Goal: Transaction & Acquisition: Purchase product/service

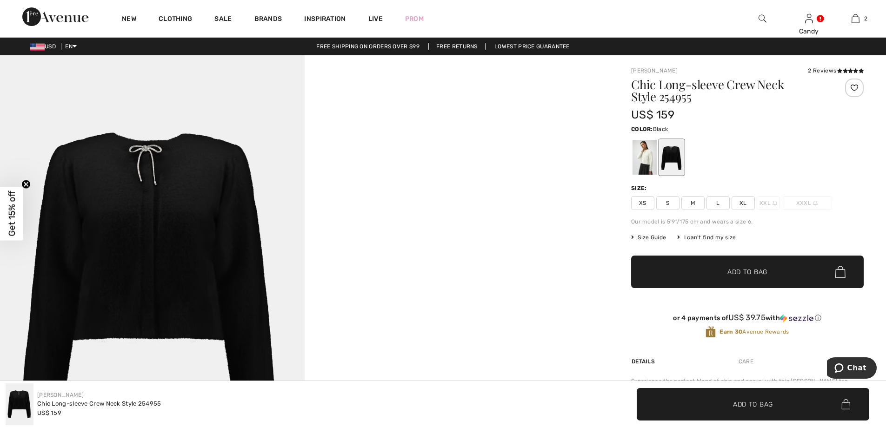
click at [722, 205] on span "L" at bounding box center [717, 203] width 23 height 14
click at [741, 273] on span "Add to Bag" at bounding box center [747, 272] width 40 height 10
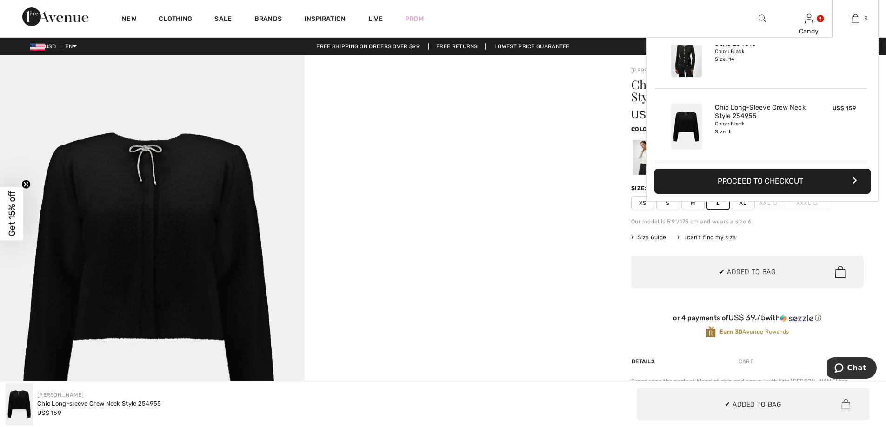
click at [725, 182] on button "Proceed to Checkout" at bounding box center [762, 181] width 216 height 25
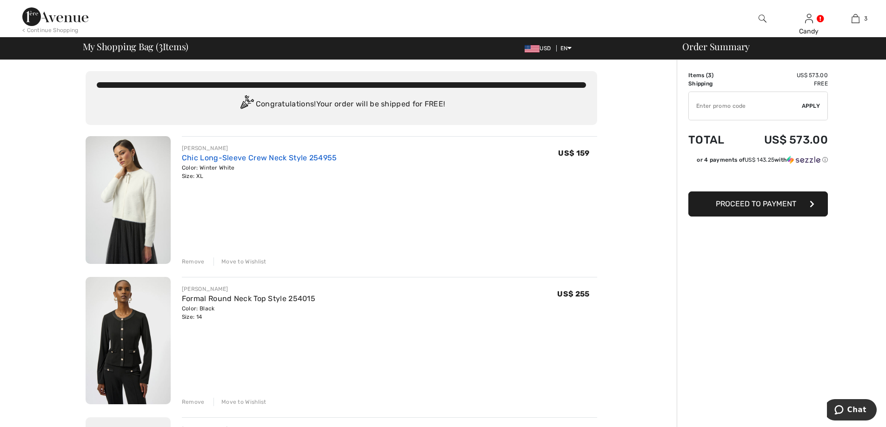
click at [226, 157] on link "Chic Long-Sleeve Crew Neck Style 254955" at bounding box center [259, 157] width 155 height 9
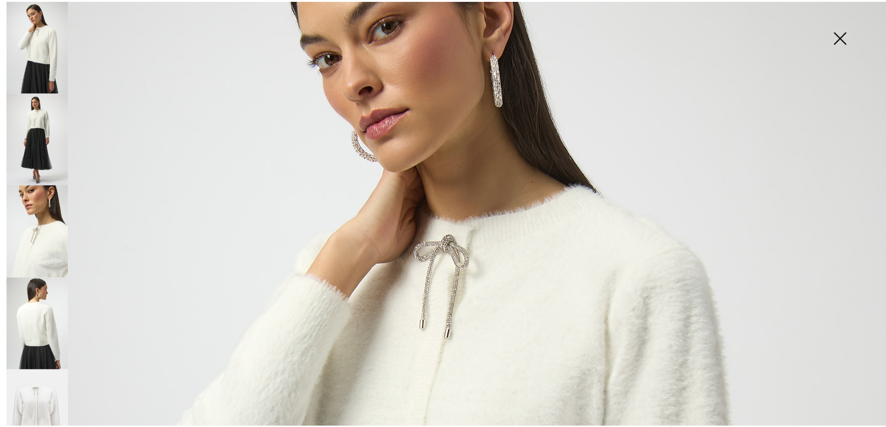
scroll to position [144, 0]
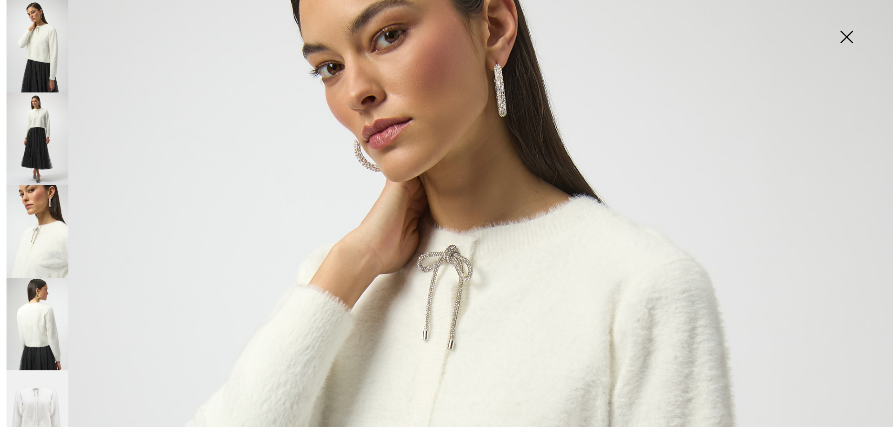
click at [846, 37] on img at bounding box center [846, 38] width 46 height 48
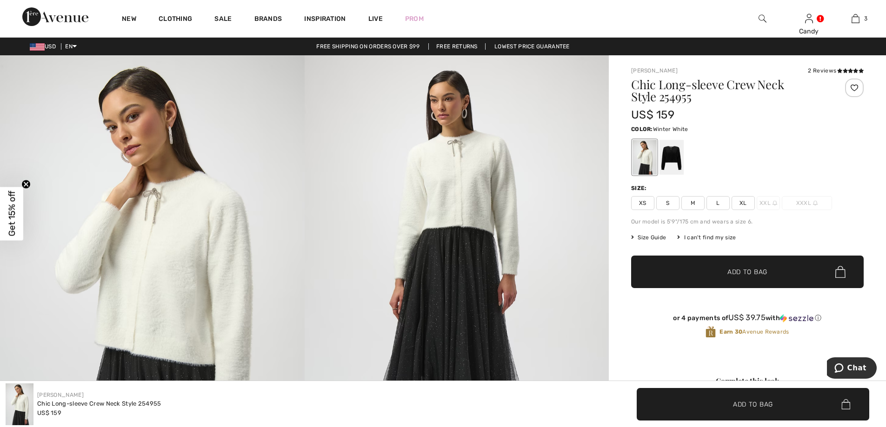
click at [644, 162] on div at bounding box center [644, 157] width 24 height 35
click at [720, 204] on span "L" at bounding box center [717, 203] width 23 height 14
click at [738, 272] on span "Add to Bag" at bounding box center [747, 272] width 40 height 10
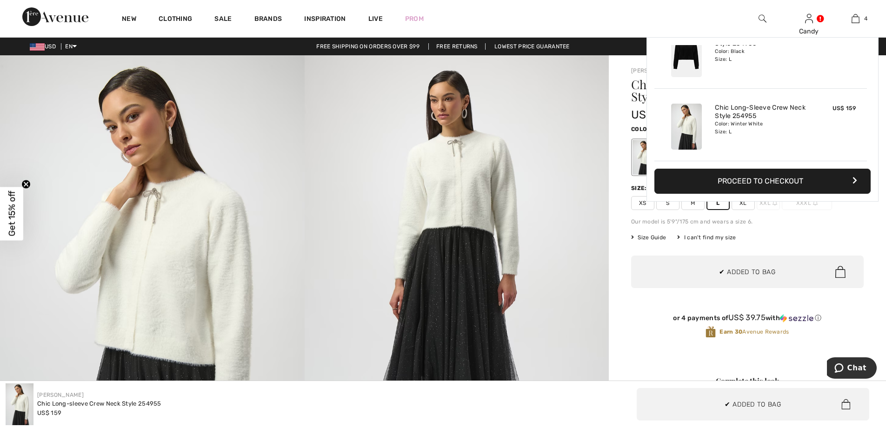
scroll to position [0, 0]
click at [768, 175] on button "Proceed to Checkout" at bounding box center [762, 181] width 216 height 25
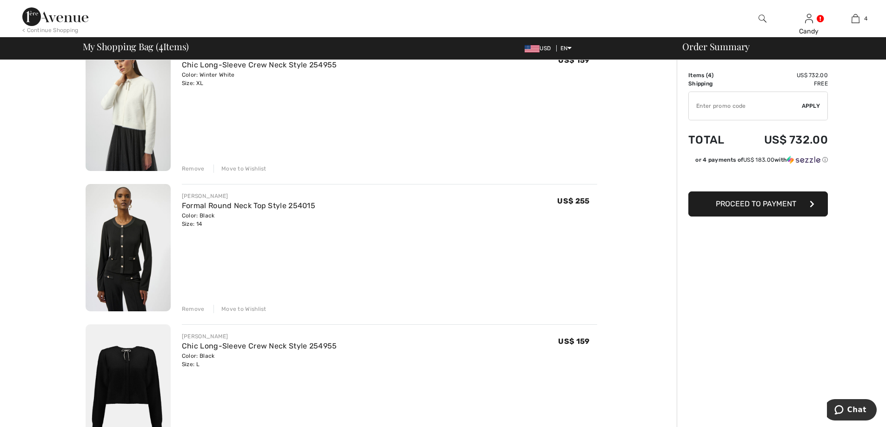
scroll to position [88, 0]
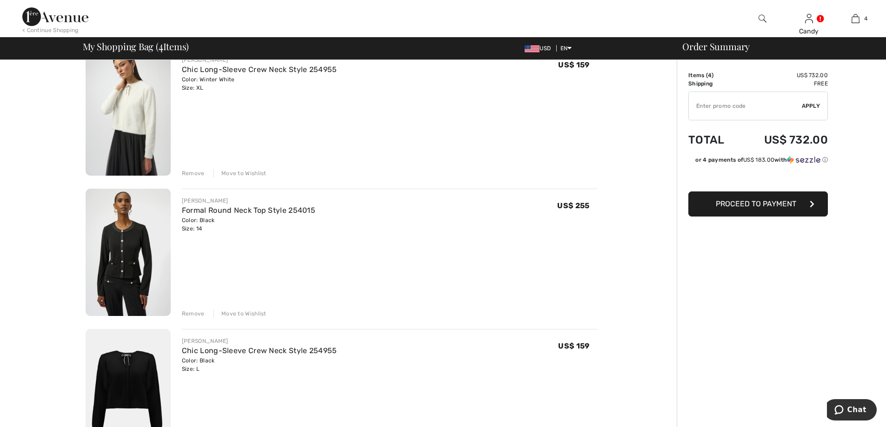
click at [195, 173] on div "Remove" at bounding box center [193, 173] width 23 height 8
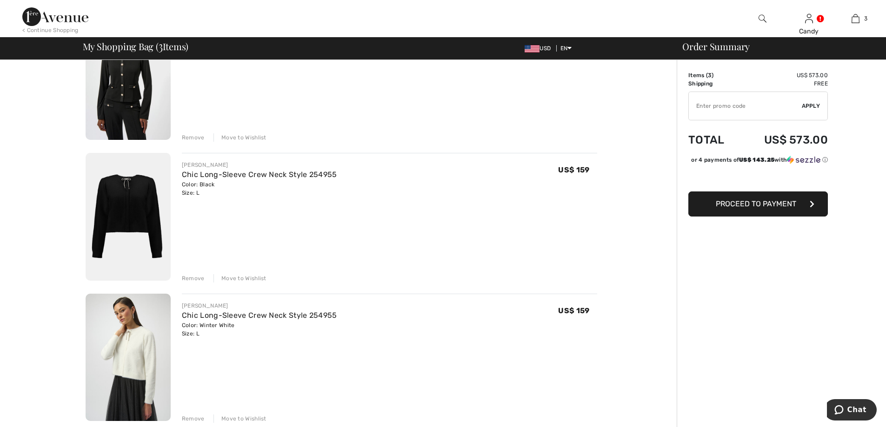
scroll to position [113, 0]
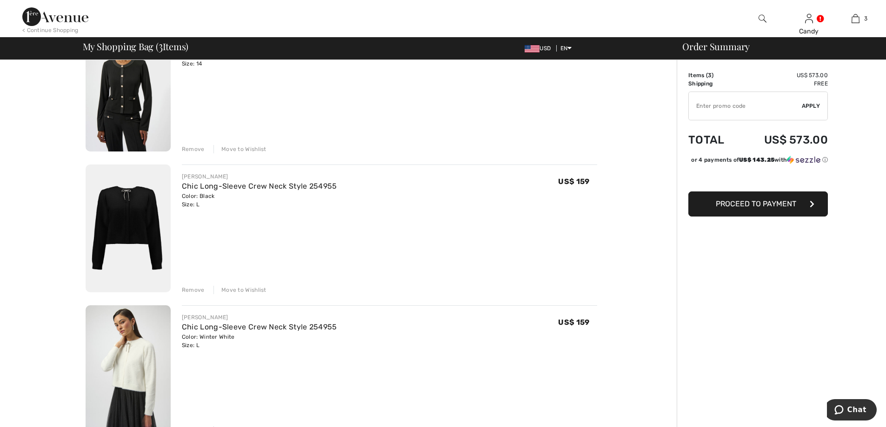
click at [745, 208] on span "Proceed to Payment" at bounding box center [756, 203] width 80 height 9
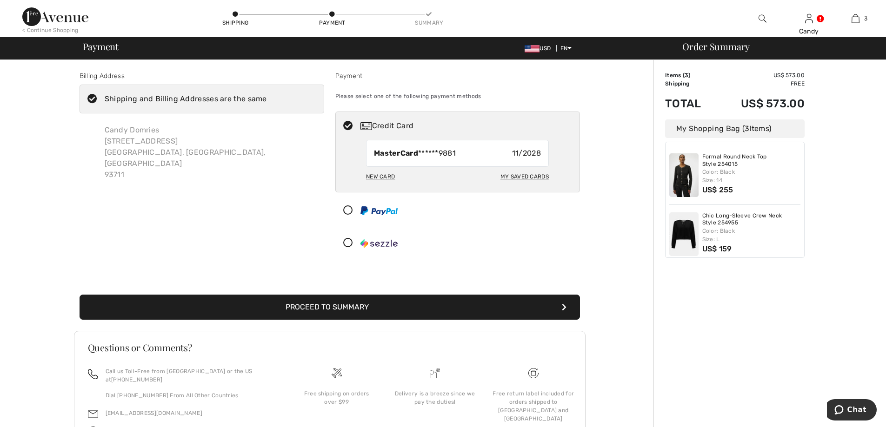
click at [511, 176] on div "My Saved Cards" at bounding box center [524, 177] width 48 height 16
radio input "true"
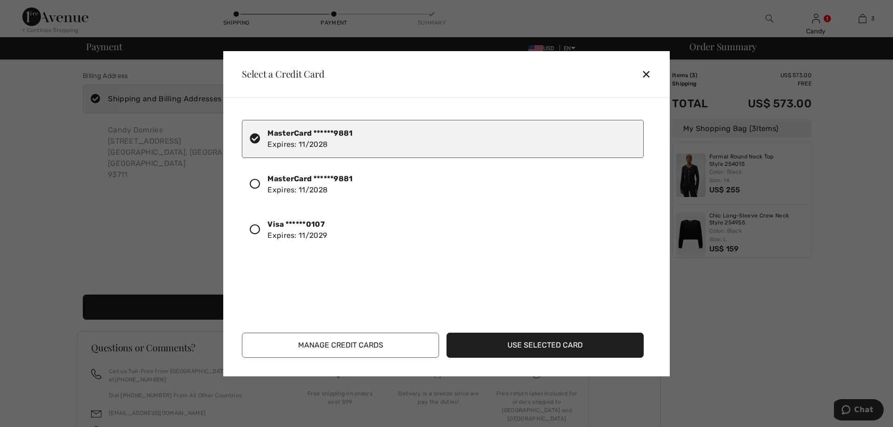
click at [255, 231] on icon at bounding box center [255, 230] width 10 height 10
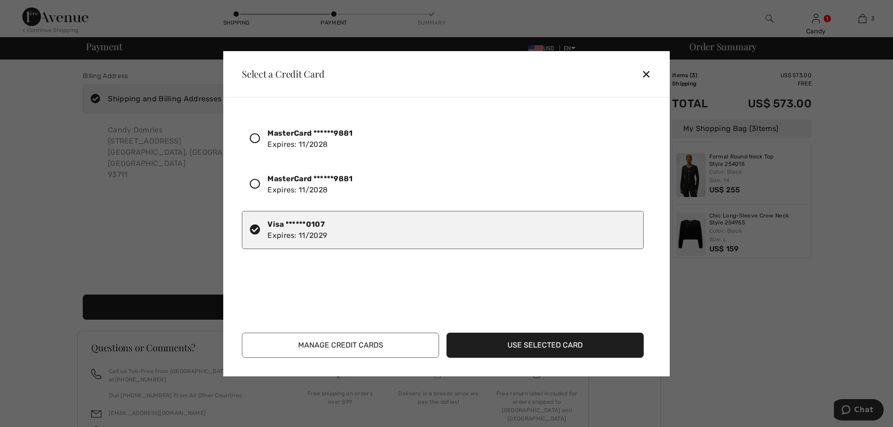
click at [520, 346] on button "Use Selected Card" at bounding box center [544, 345] width 197 height 25
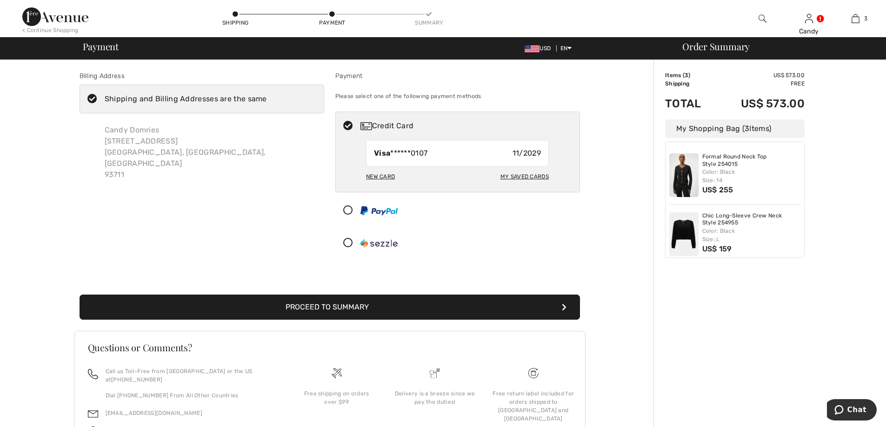
click at [90, 97] on icon at bounding box center [92, 99] width 25 height 10
click at [267, 97] on input "Shipping and Billing Addresses are the same" at bounding box center [270, 99] width 6 height 28
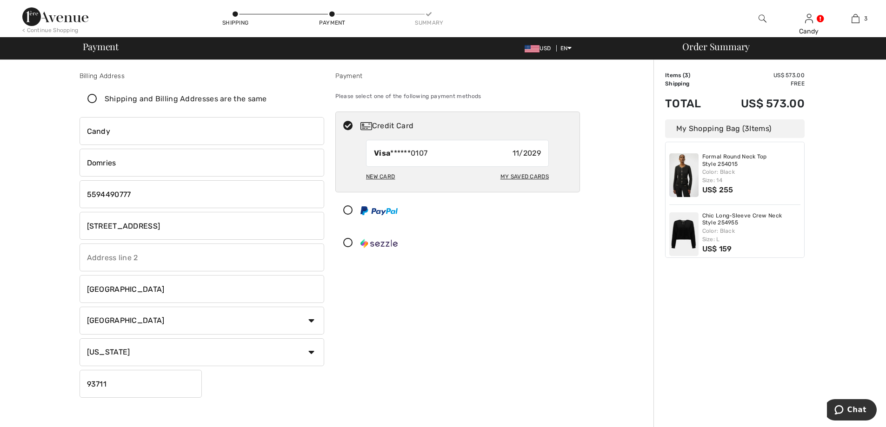
checkbox input "false"
drag, startPoint x: 146, startPoint y: 195, endPoint x: 38, endPoint y: 187, distance: 107.7
click at [40, 187] on div "Billing Address Shipping and Billing Addresses are the same Candy Domries 2238 …" at bounding box center [330, 343] width 648 height 566
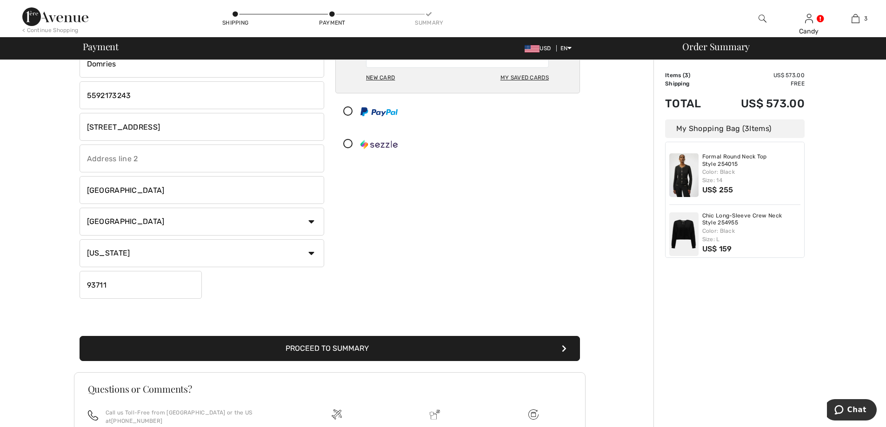
scroll to position [118, 0]
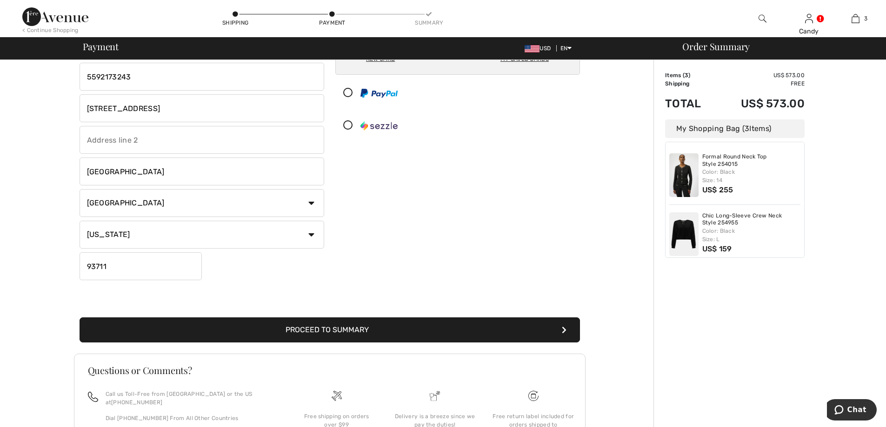
type input "5592173243"
click at [355, 329] on button "Proceed to Summary" at bounding box center [330, 330] width 500 height 25
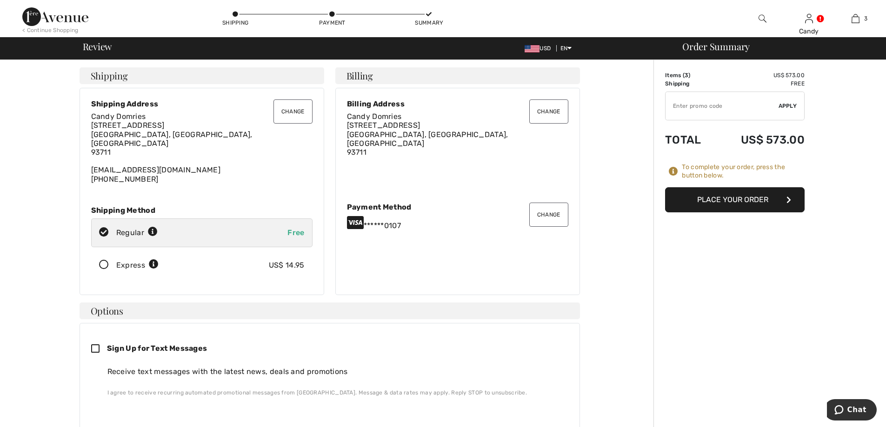
click at [288, 110] on button "Change" at bounding box center [292, 112] width 39 height 24
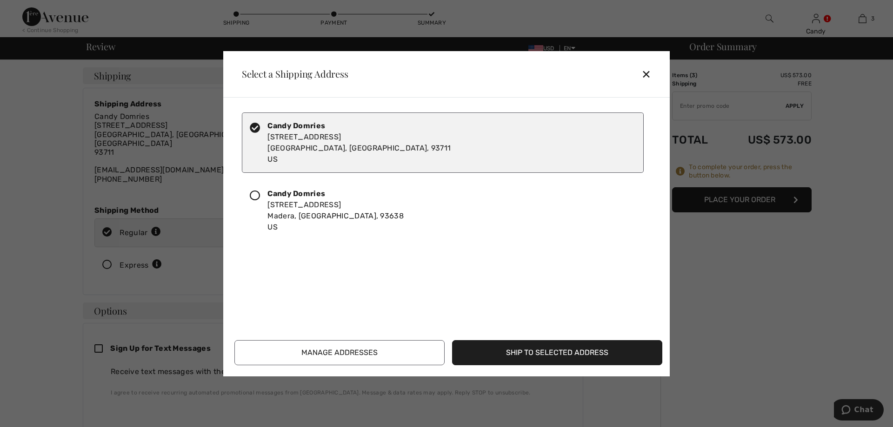
click at [255, 195] on icon at bounding box center [255, 196] width 10 height 10
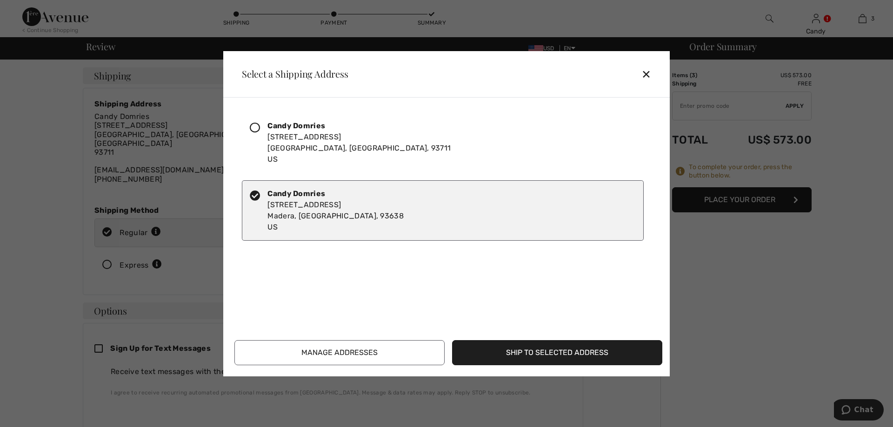
click at [488, 350] on button "Ship to Selected Address" at bounding box center [557, 352] width 210 height 25
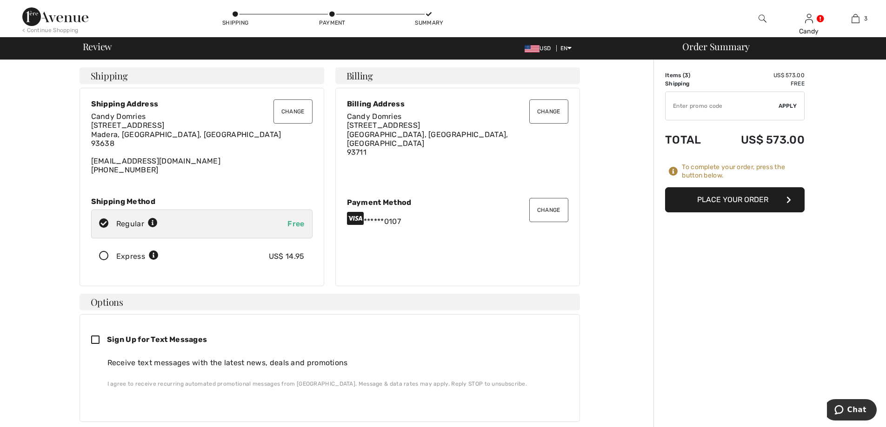
click at [747, 199] on button "Place Your Order" at bounding box center [734, 199] width 139 height 25
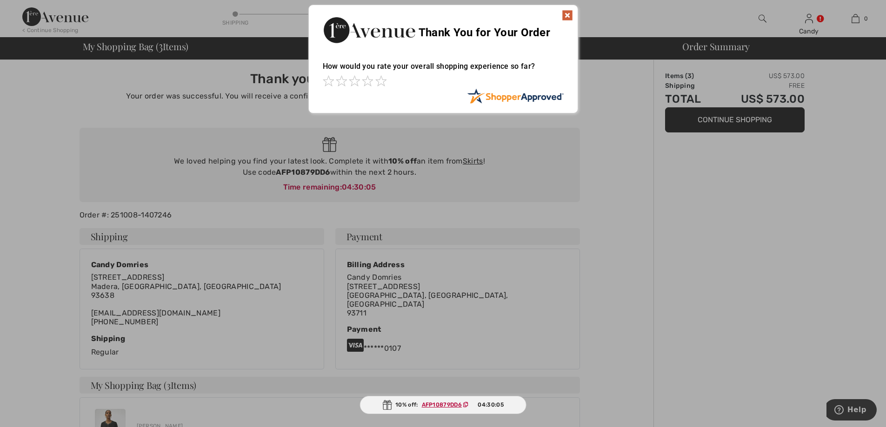
click at [565, 16] on img at bounding box center [567, 15] width 11 height 11
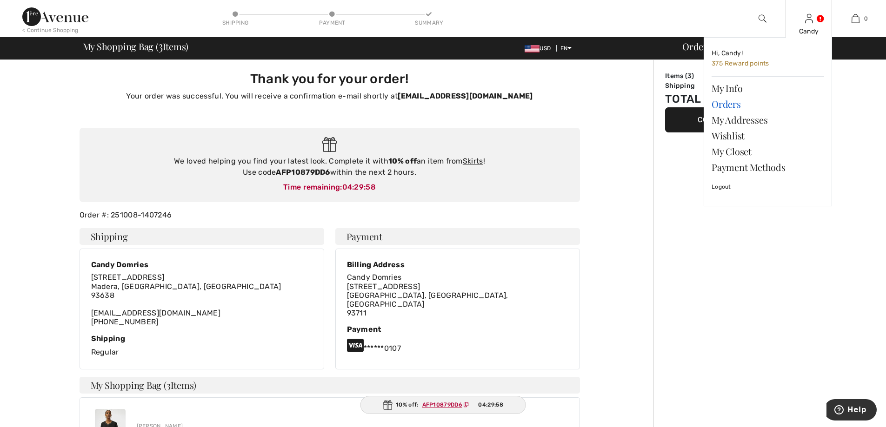
click at [726, 103] on link "Orders" at bounding box center [767, 104] width 113 height 16
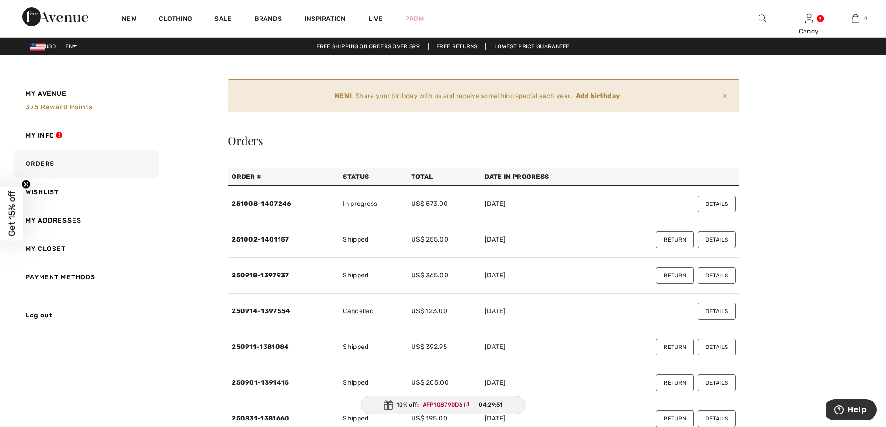
click at [599, 96] on ins "Add birthday" at bounding box center [598, 96] width 44 height 8
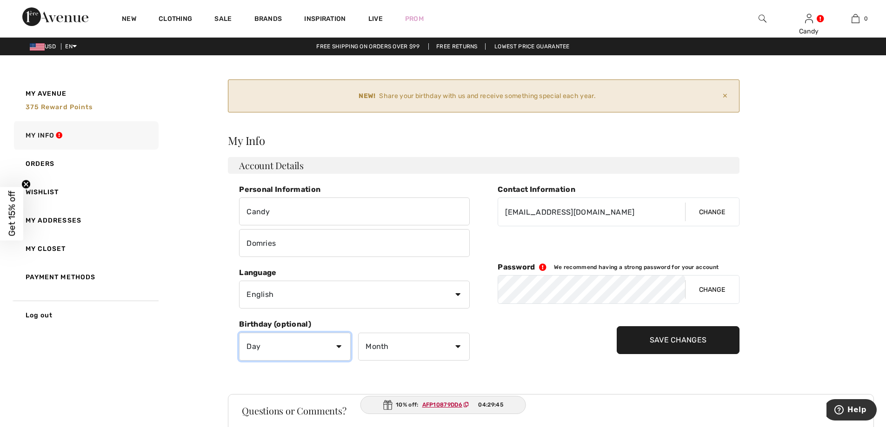
click at [339, 345] on select "Day 1 2 3 4 5 6 7 8 9 10 11 12 13 14 15 16 17 18 19 20 21 22 23 24 25 26 27 28 …" at bounding box center [295, 347] width 112 height 28
select select "8"
click at [239, 333] on select "Day 1 2 3 4 5 6 7 8 9 10 11 12 13 14 15 16 17 18 19 20 21 22 23 24 25 26 27 28 …" at bounding box center [295, 347] width 112 height 28
click at [458, 345] on select "Month January February March April May June July August September October Novem…" at bounding box center [414, 347] width 112 height 28
select select "4"
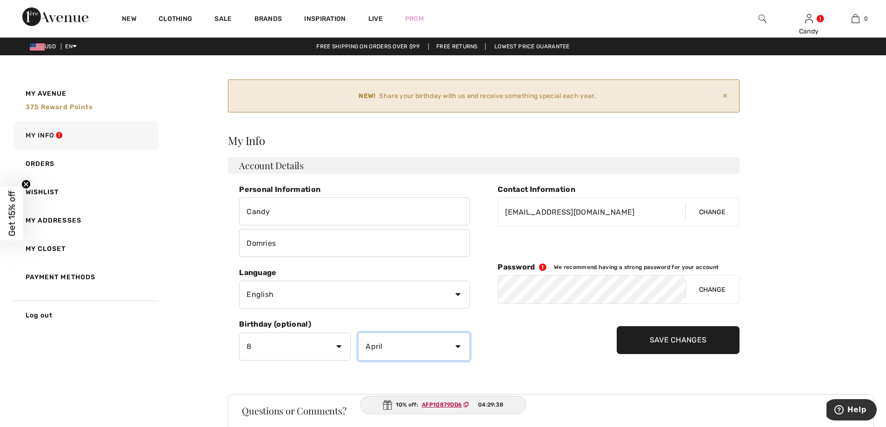
click at [358, 333] on select "Month January February March April May June July August September October Novem…" at bounding box center [414, 347] width 112 height 28
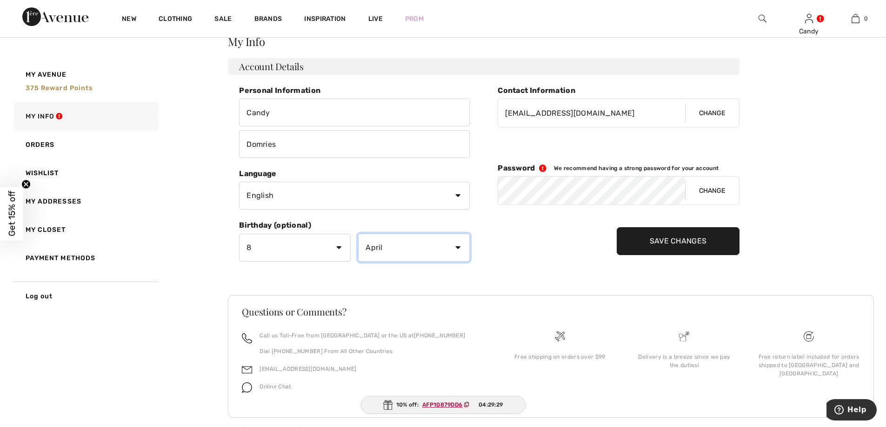
scroll to position [113, 0]
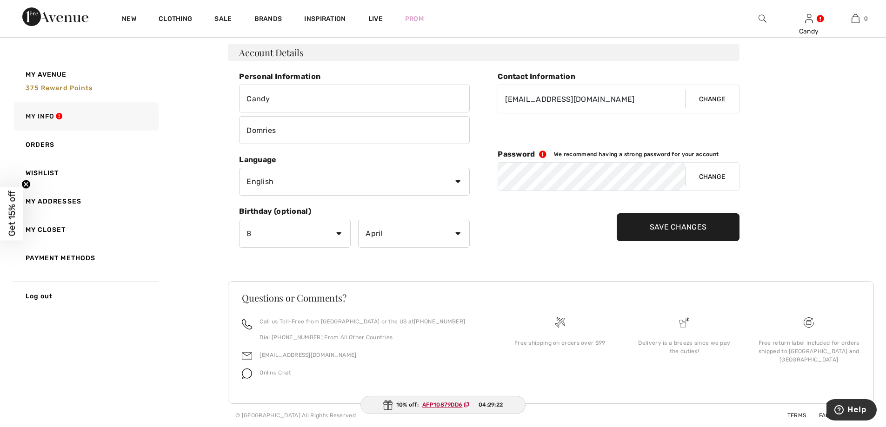
click at [666, 226] on input "Save Changes" at bounding box center [678, 227] width 123 height 28
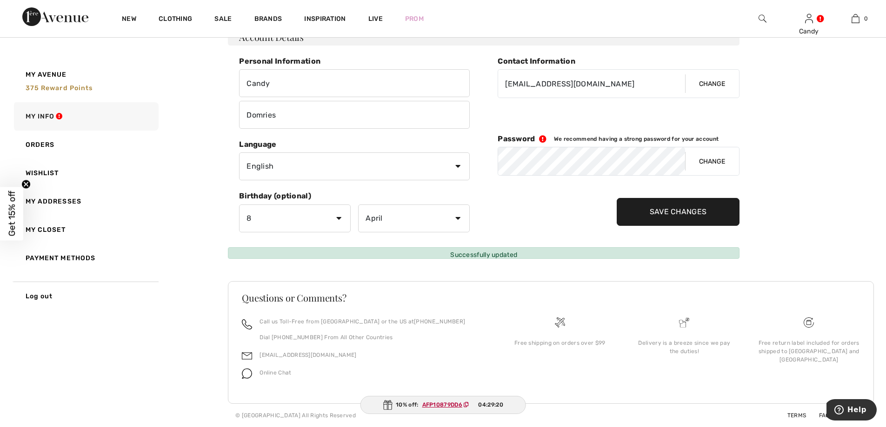
scroll to position [58, 0]
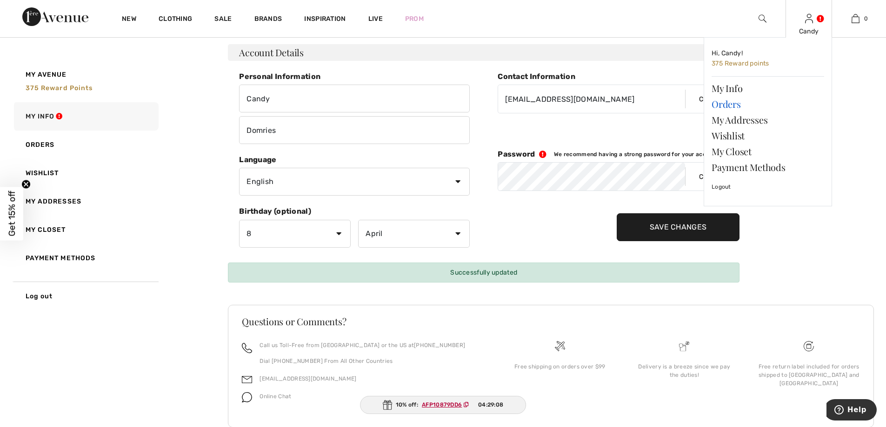
click at [727, 107] on link "Orders" at bounding box center [767, 104] width 113 height 16
click at [728, 105] on link "Orders" at bounding box center [767, 104] width 113 height 16
